Goal: Navigation & Orientation: Find specific page/section

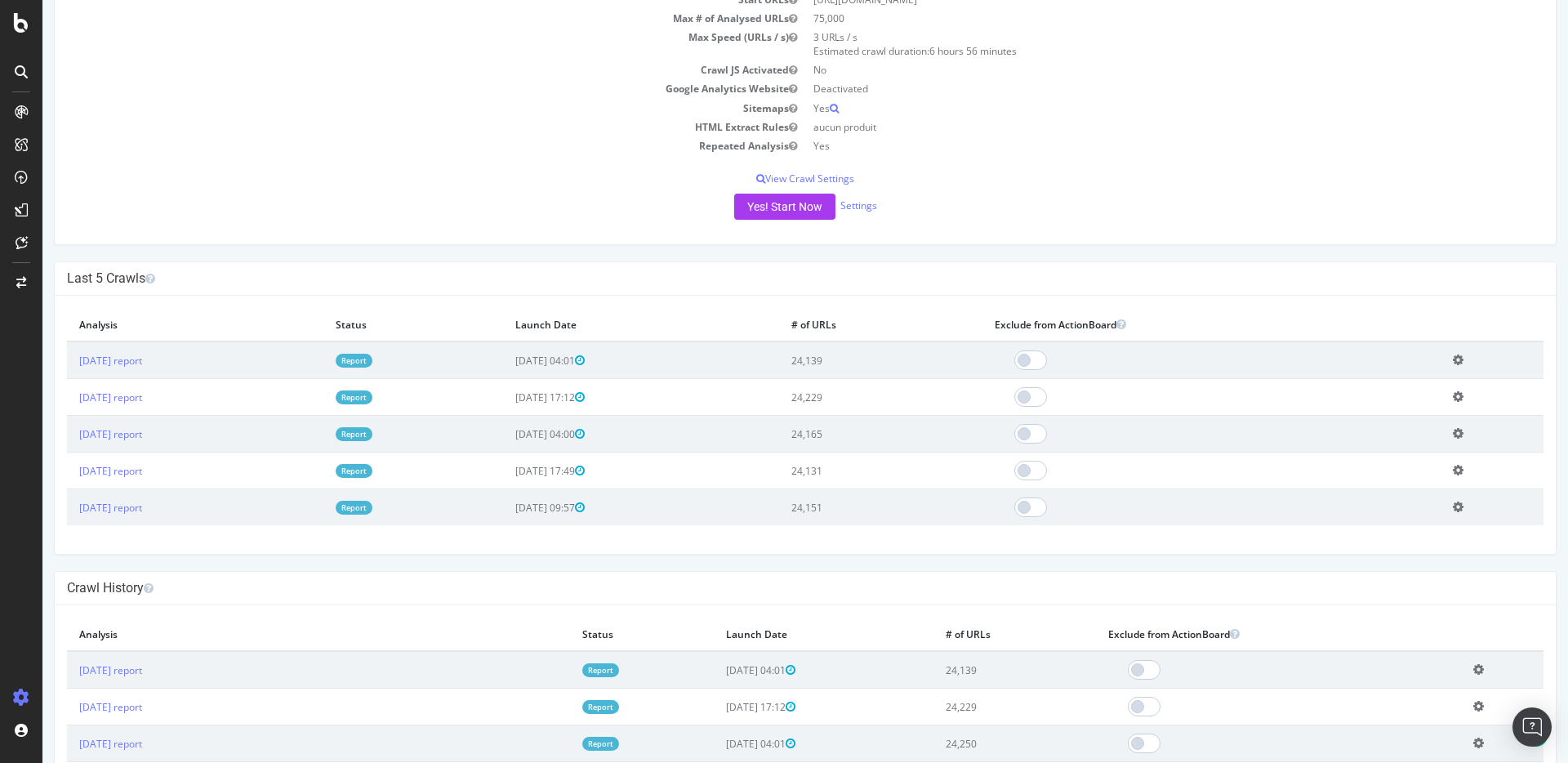
scroll to position [258, 0]
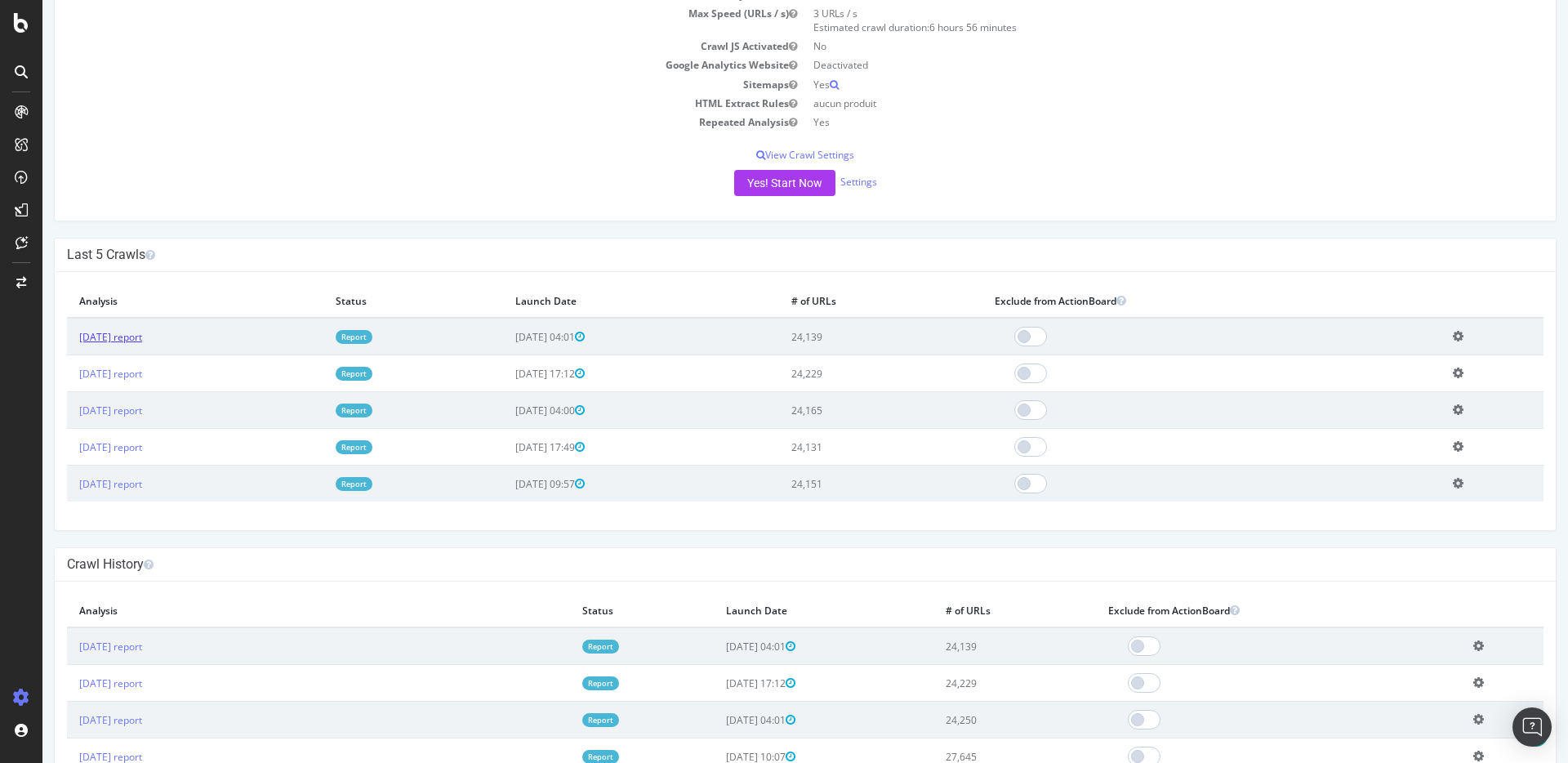
click at [138, 334] on link "[DATE] report" at bounding box center [110, 337] width 63 height 14
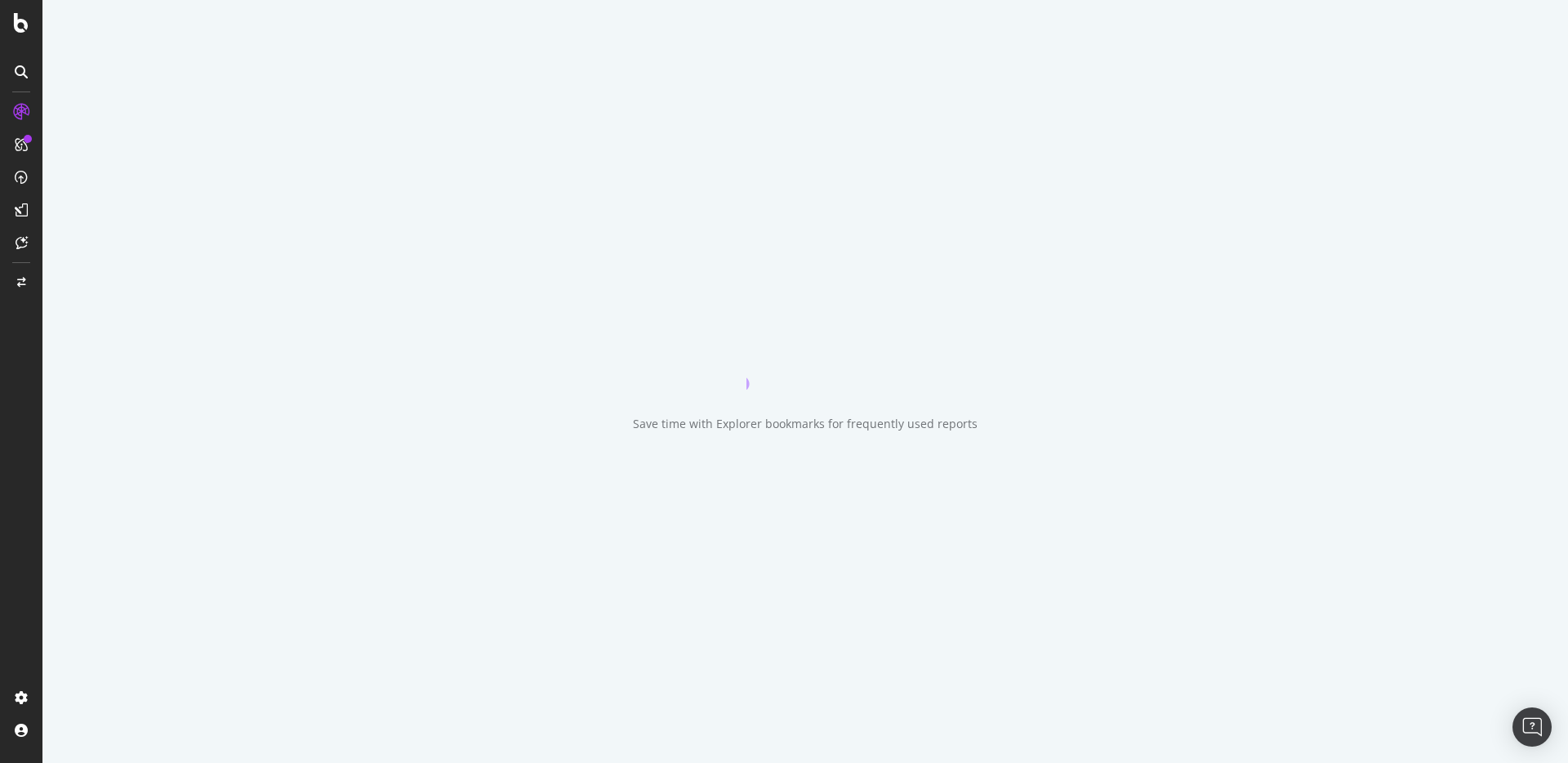
click at [1538, 285] on div "Save time with Explorer bookmarks for frequently used reports" at bounding box center [805, 381] width 1526 height 763
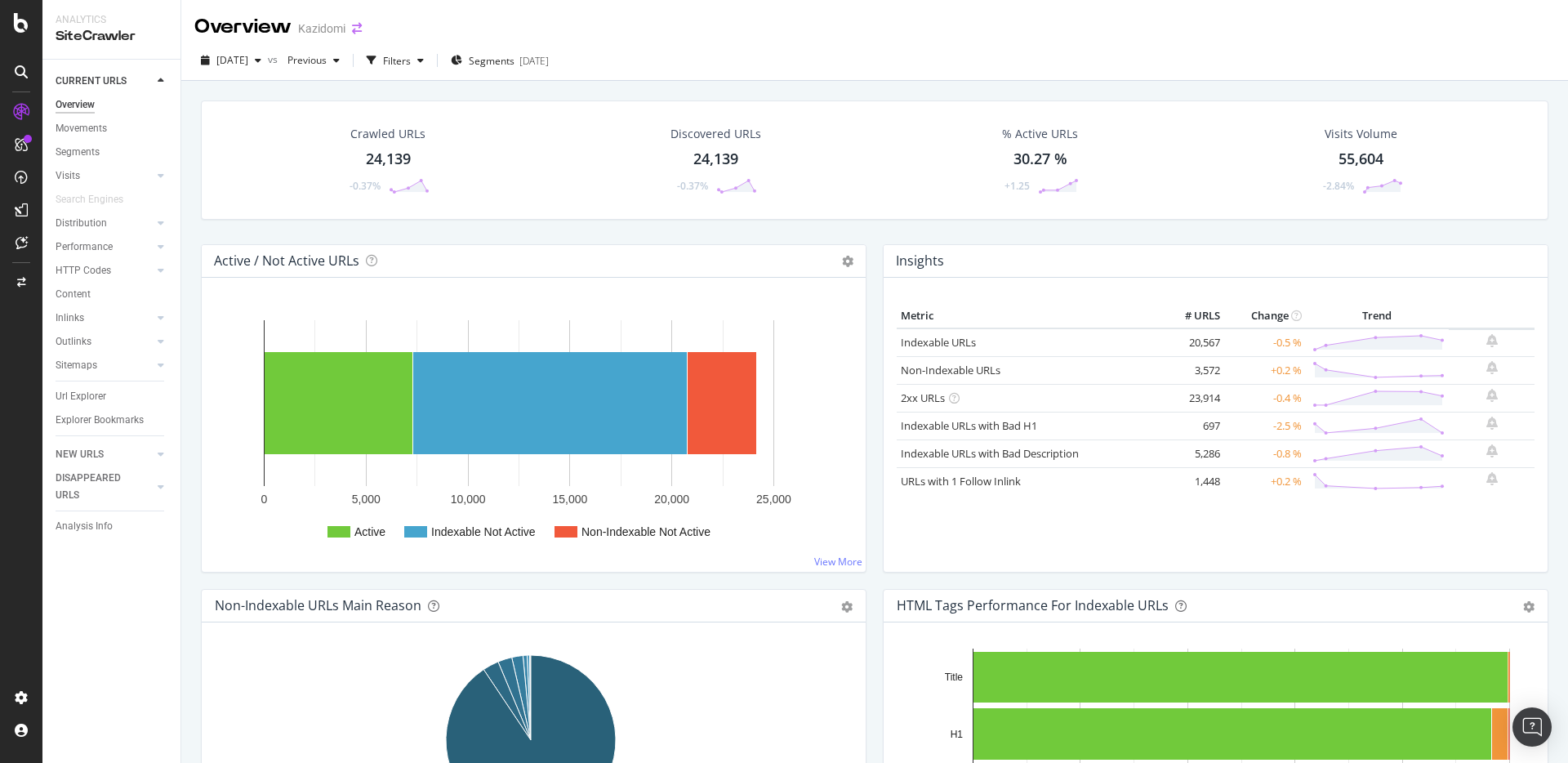
click at [355, 29] on icon "arrow-right-arrow-left" at bounding box center [357, 28] width 10 height 11
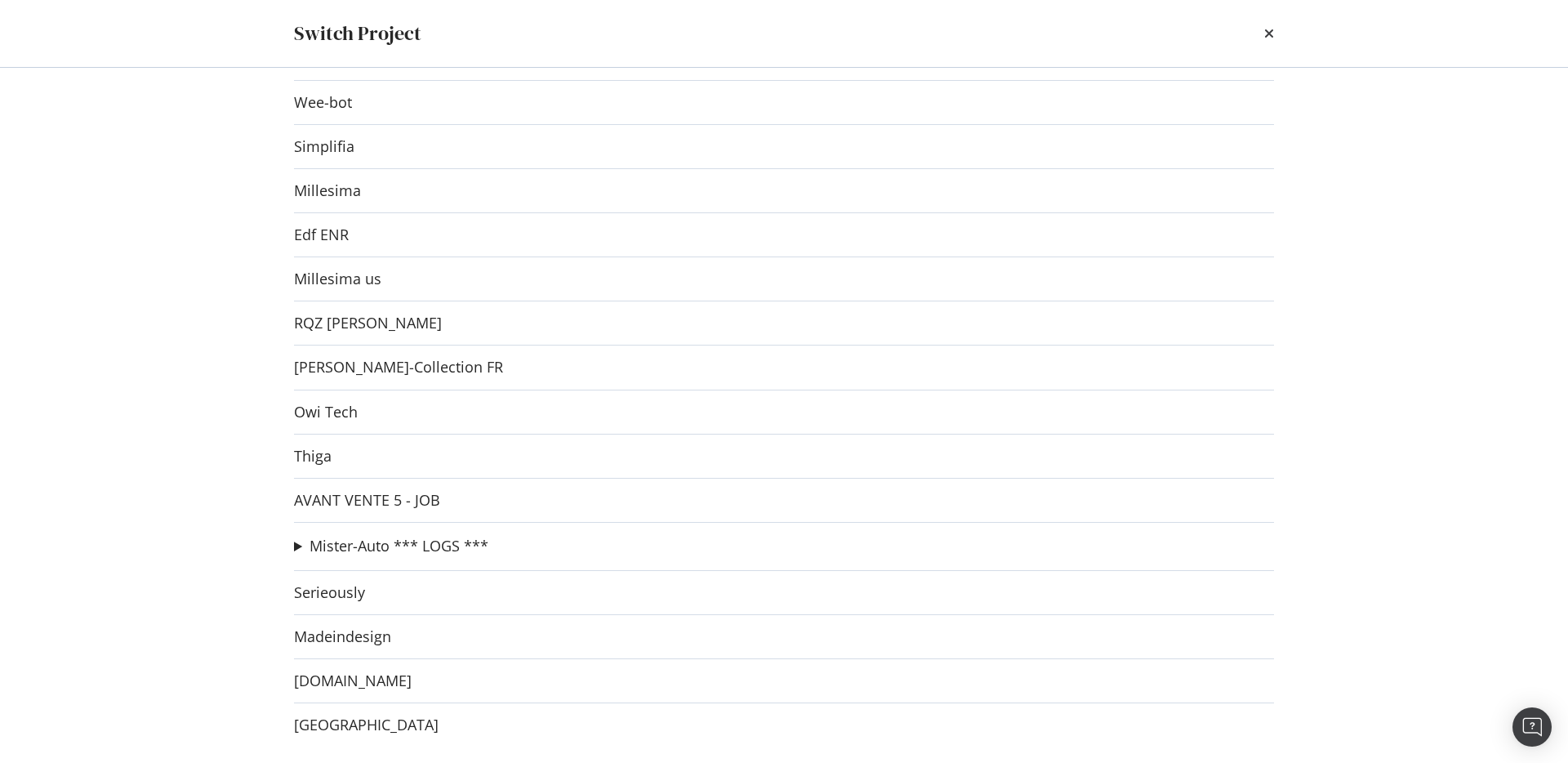
scroll to position [3857, 0]
click at [227, 273] on div "Switch Project Avant Vente Fabien 2 Trustfolio Sivalbp Kqueo Roche Bobois Treez…" at bounding box center [784, 381] width 1568 height 763
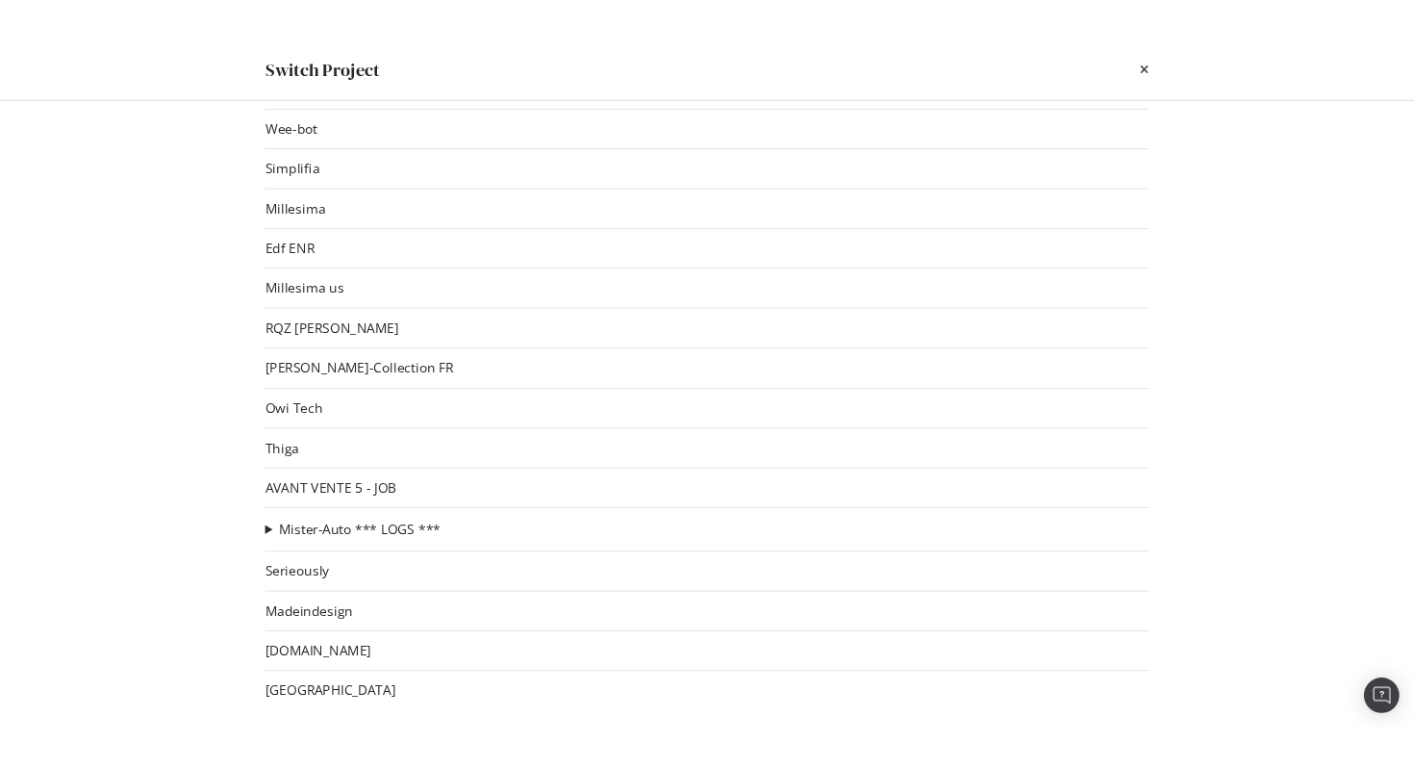
scroll to position [524, 0]
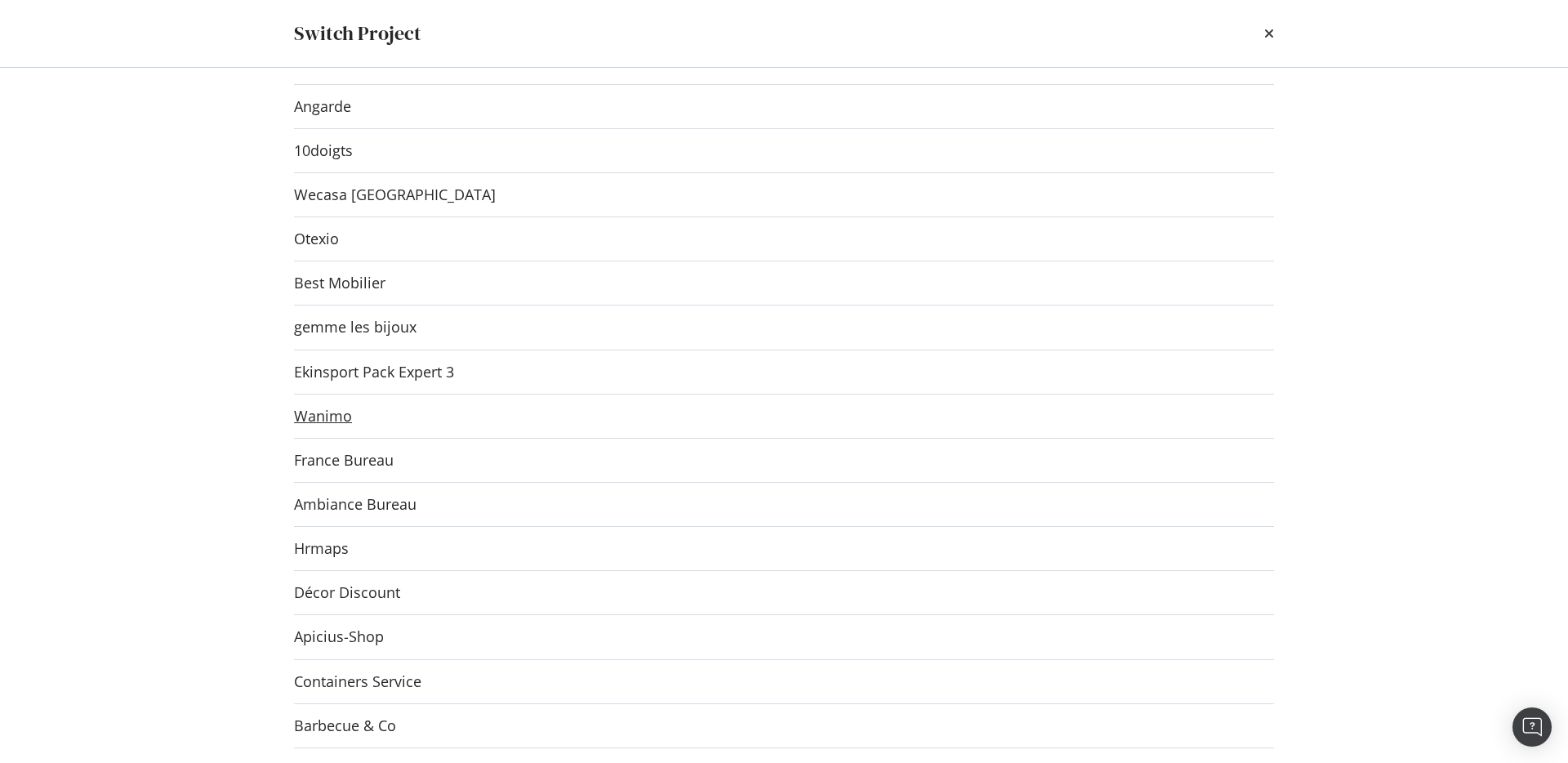
click at [321, 416] on link "Wanimo" at bounding box center [323, 416] width 58 height 17
